Goal: Information Seeking & Learning: Learn about a topic

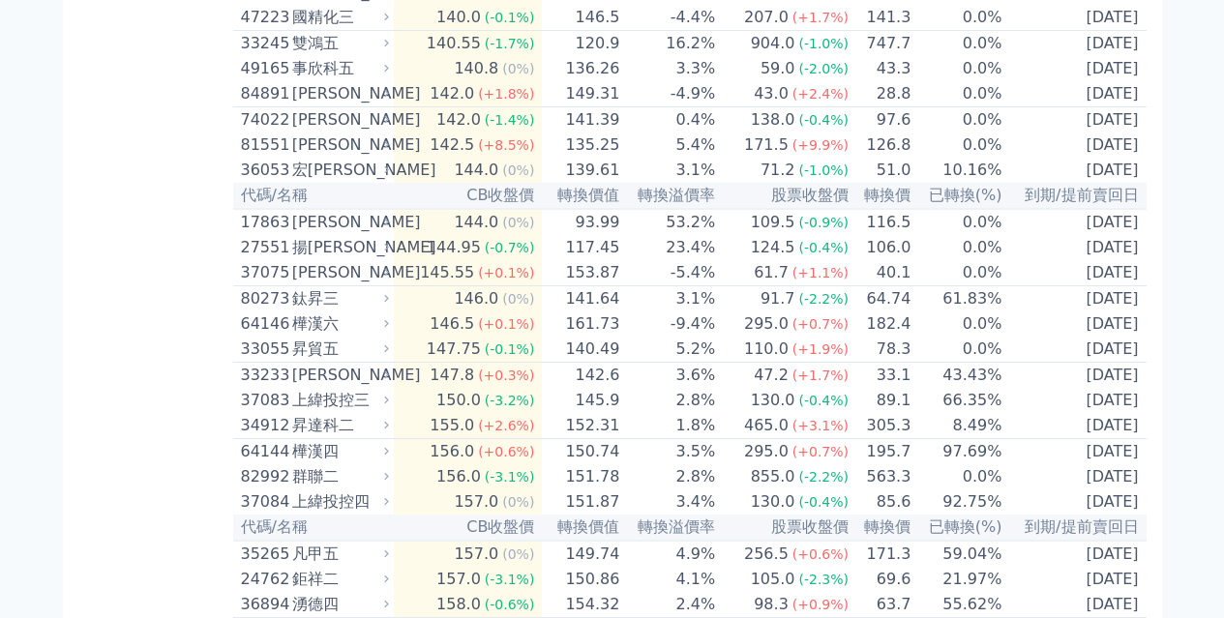
scroll to position [8277, 0]
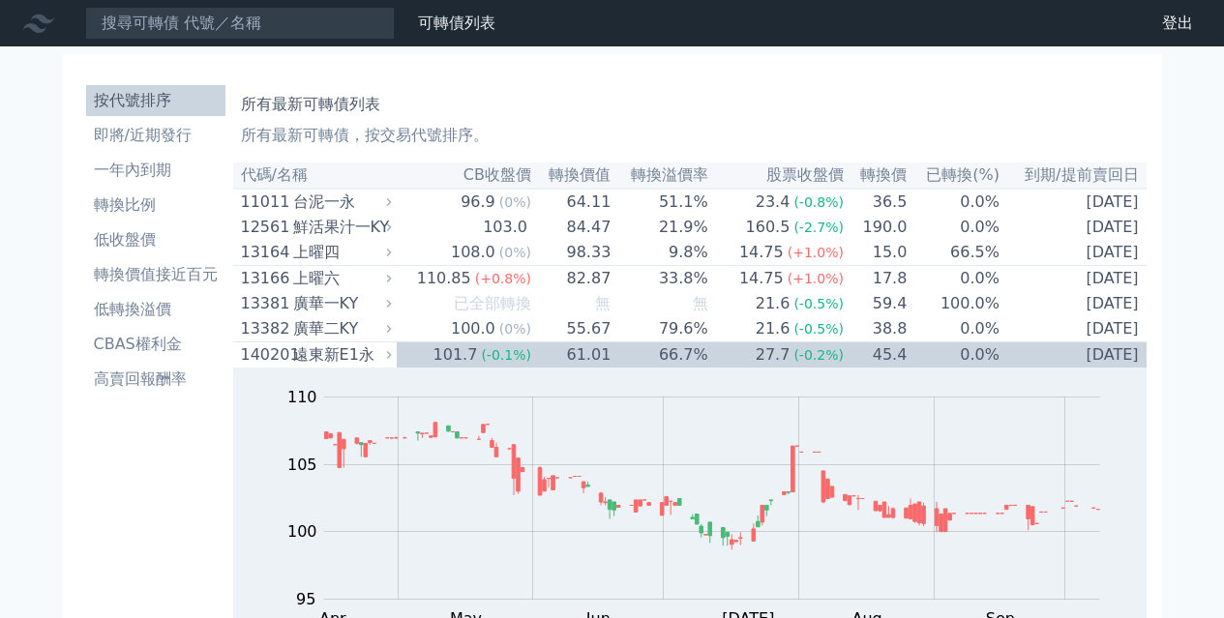
click at [652, 94] on h1 "所有最新可轉債列表" at bounding box center [690, 104] width 898 height 23
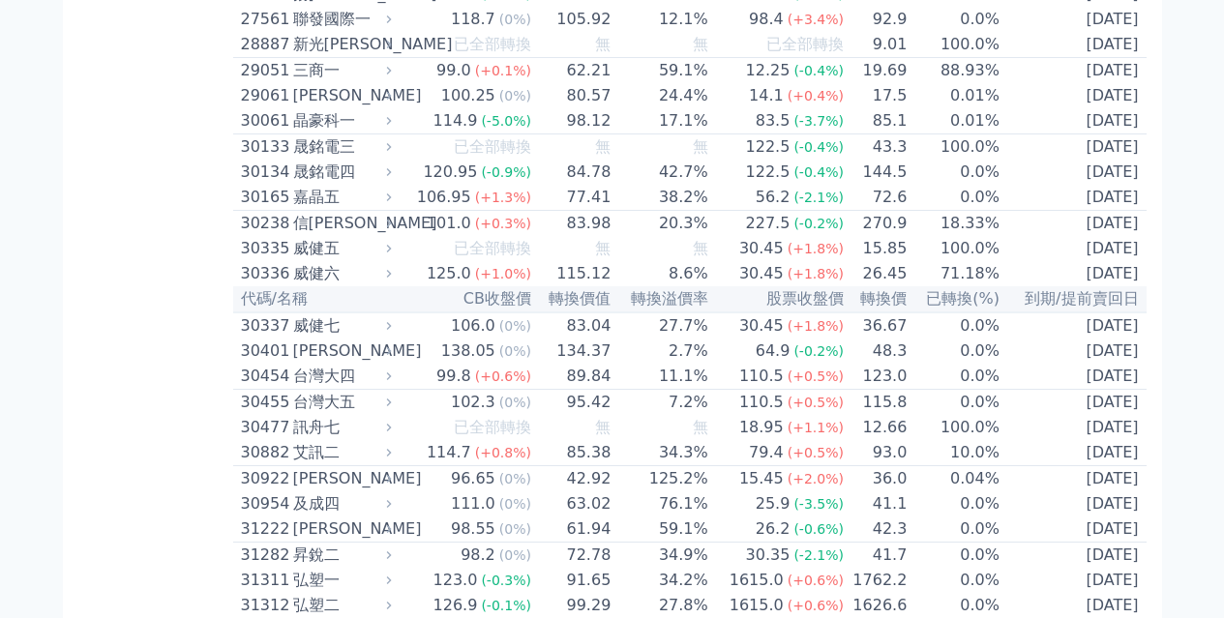
scroll to position [8849, 0]
